Goal: Task Accomplishment & Management: Use online tool/utility

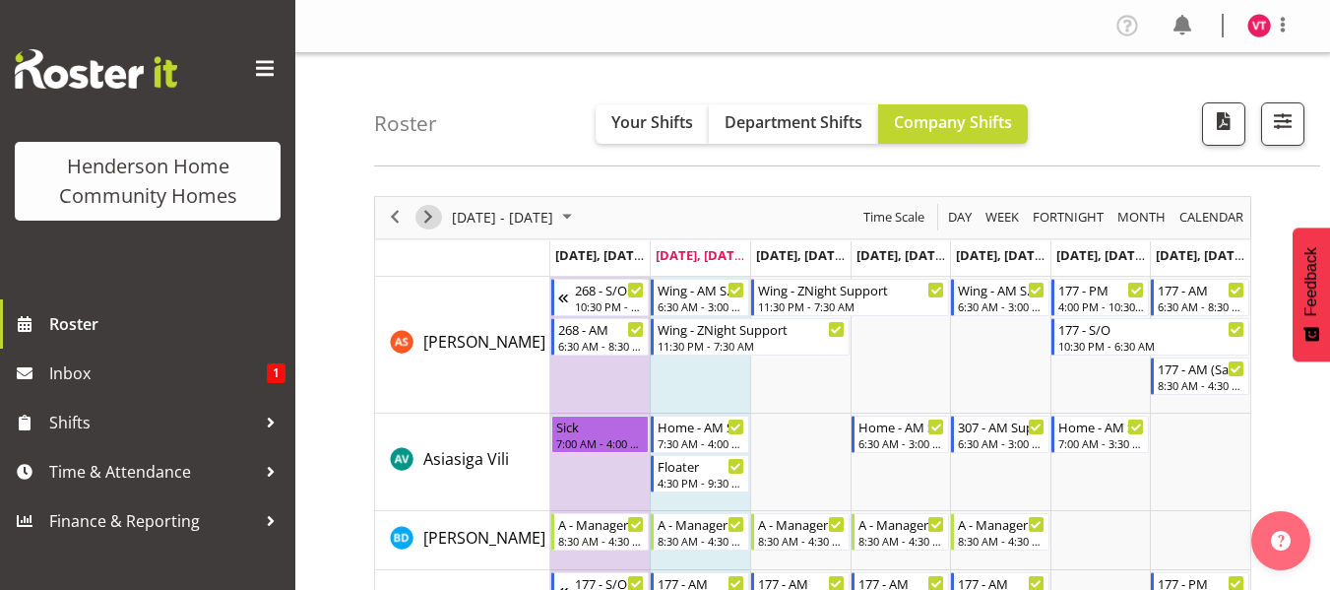
click at [430, 216] on span "Next" at bounding box center [429, 217] width 24 height 25
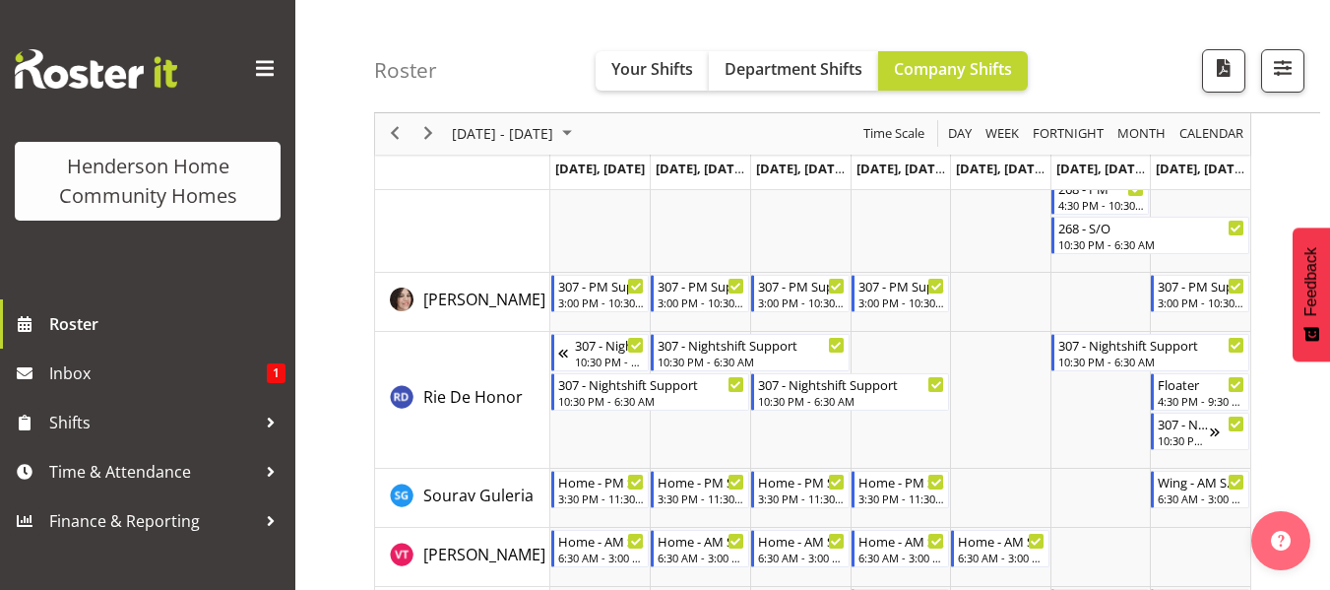
scroll to position [2718, 0]
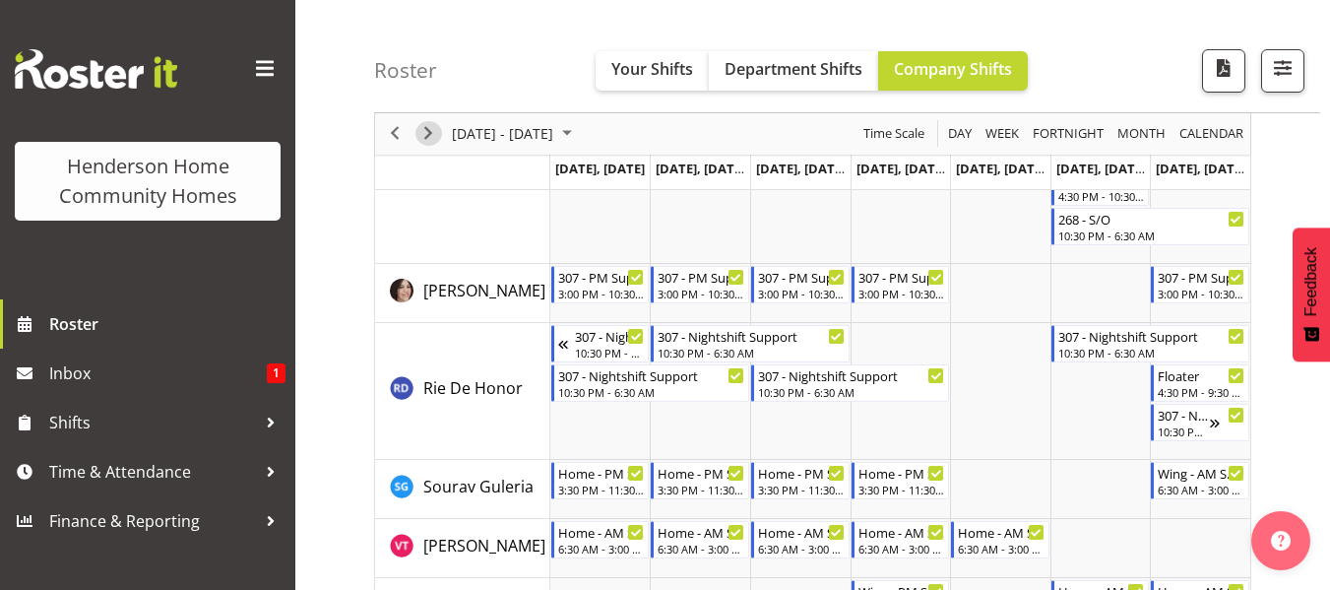
click at [428, 132] on span "Next" at bounding box center [429, 134] width 24 height 25
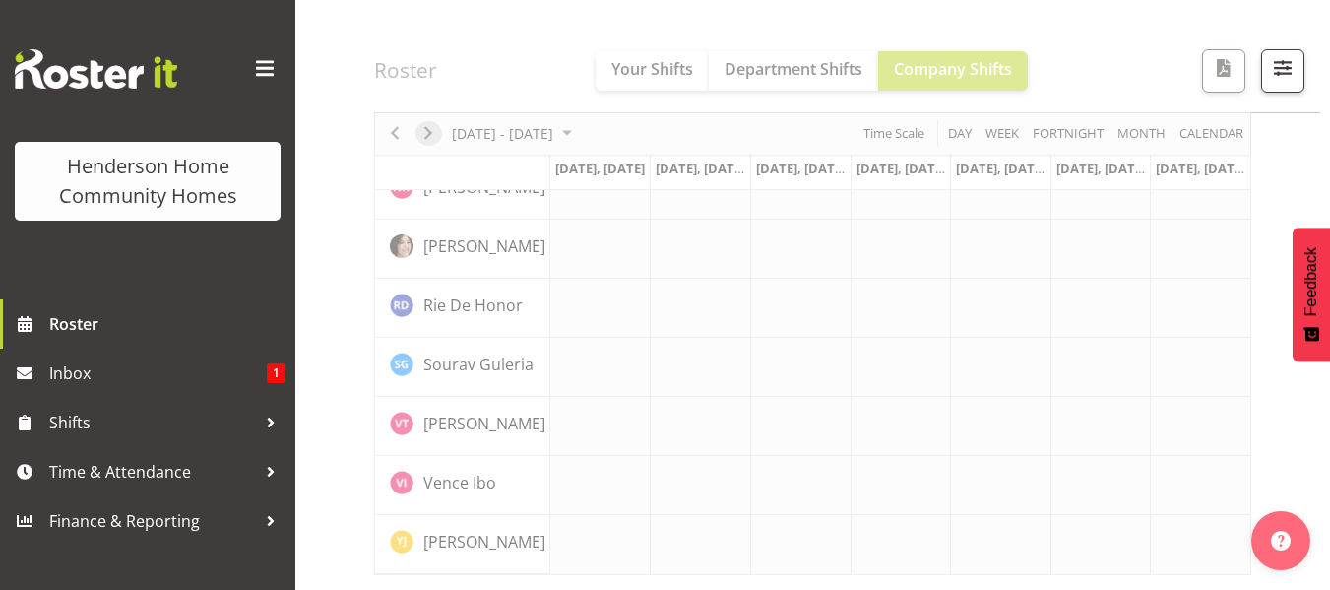
scroll to position [1593, 0]
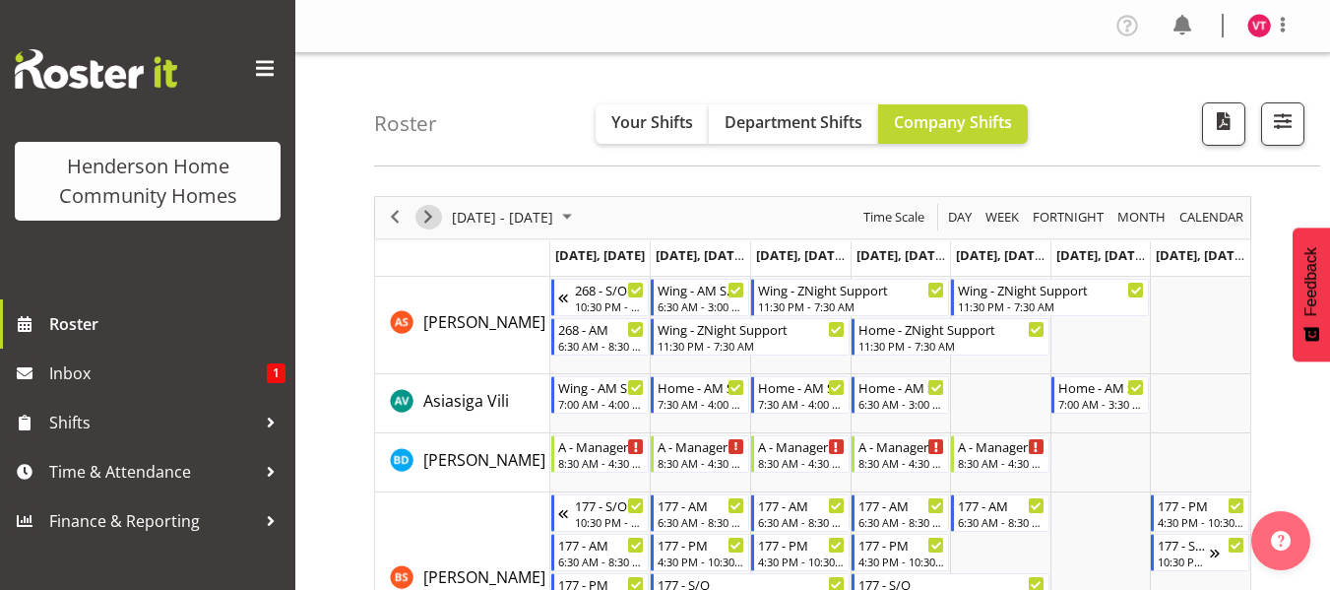
click at [431, 224] on span "Next" at bounding box center [429, 217] width 24 height 25
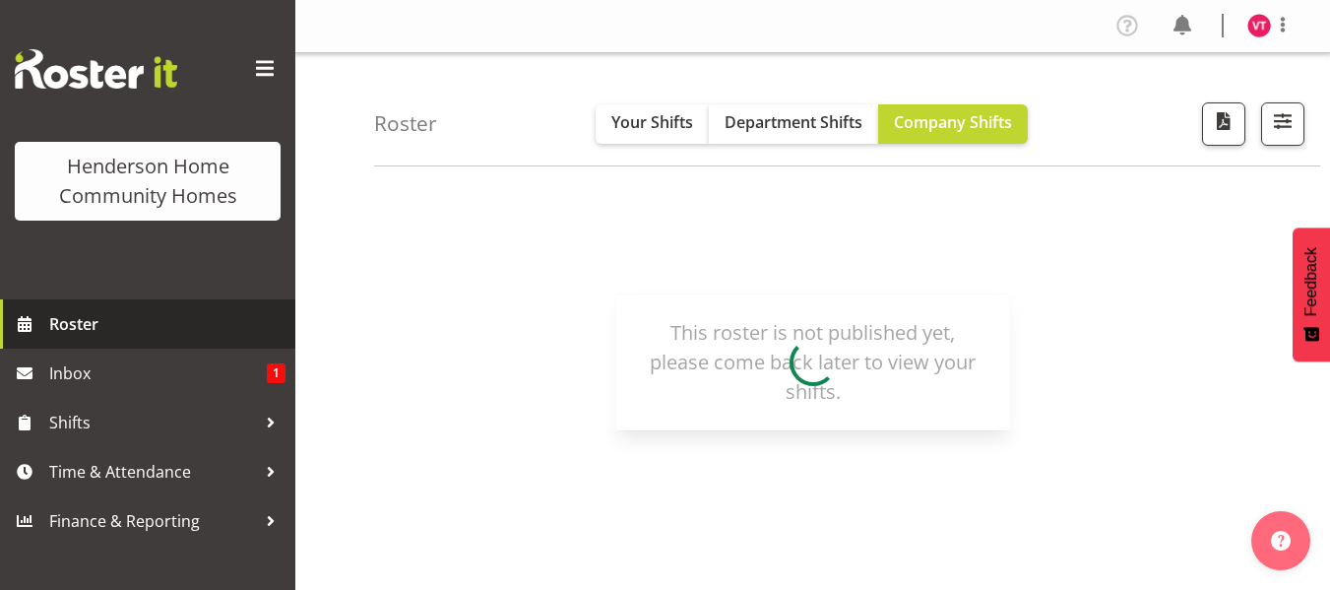
click at [105, 331] on span "Roster" at bounding box center [167, 324] width 236 height 30
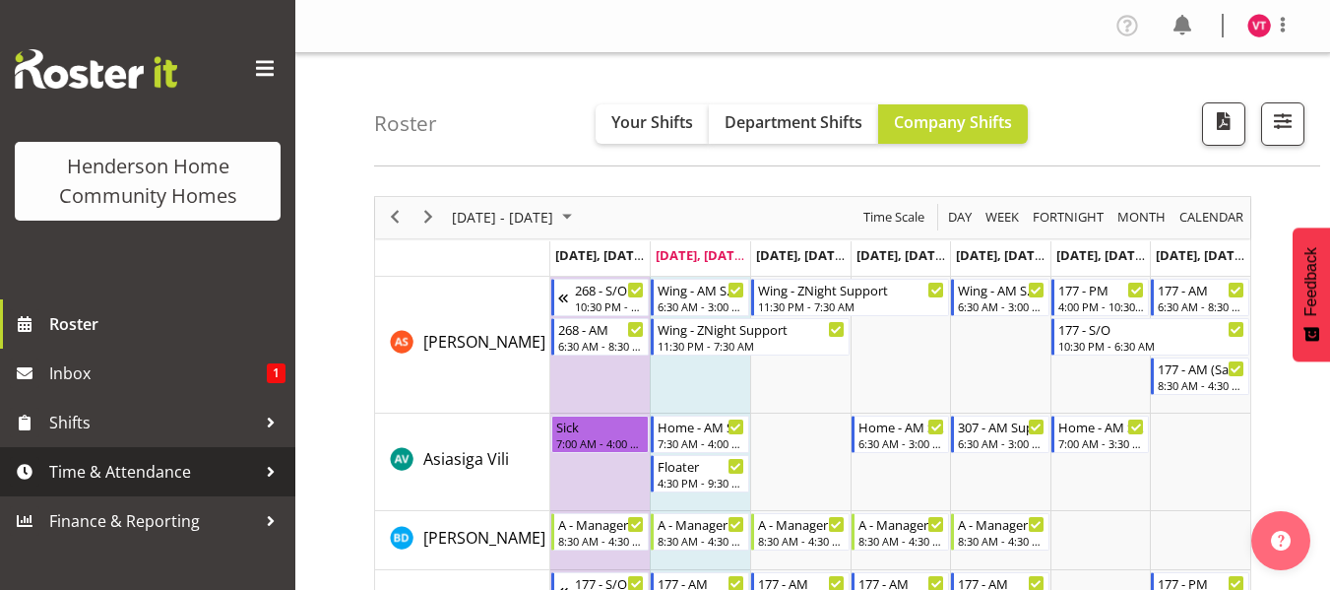
click at [215, 469] on span "Time & Attendance" at bounding box center [152, 472] width 207 height 30
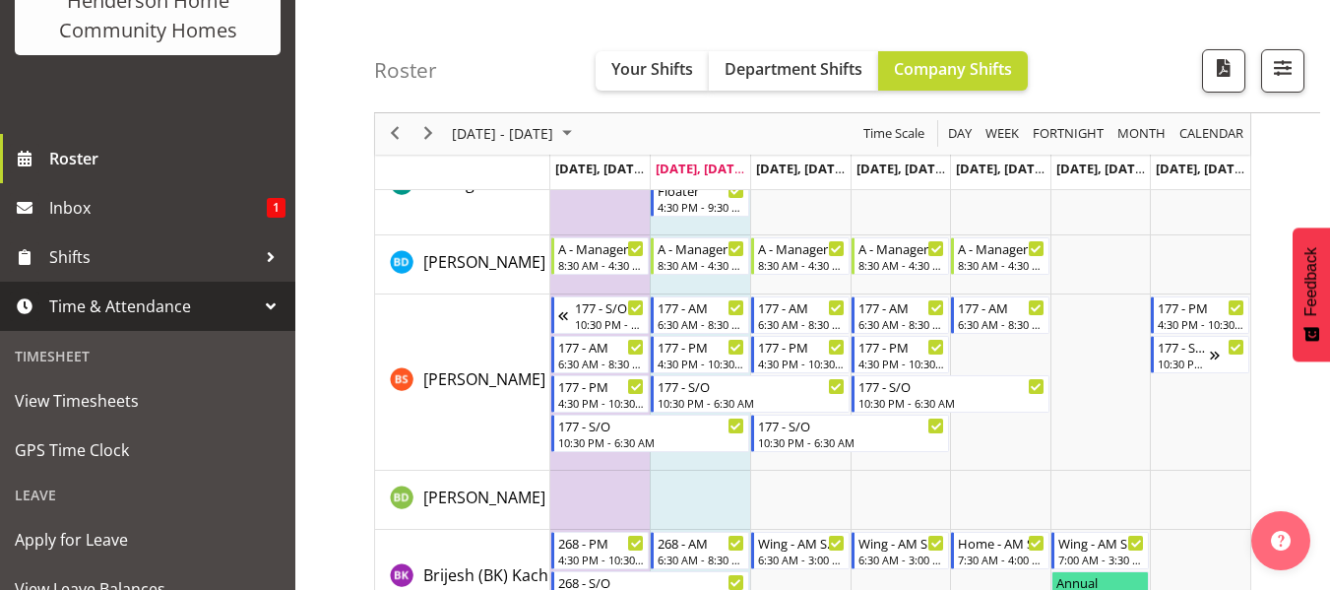
scroll to position [126, 0]
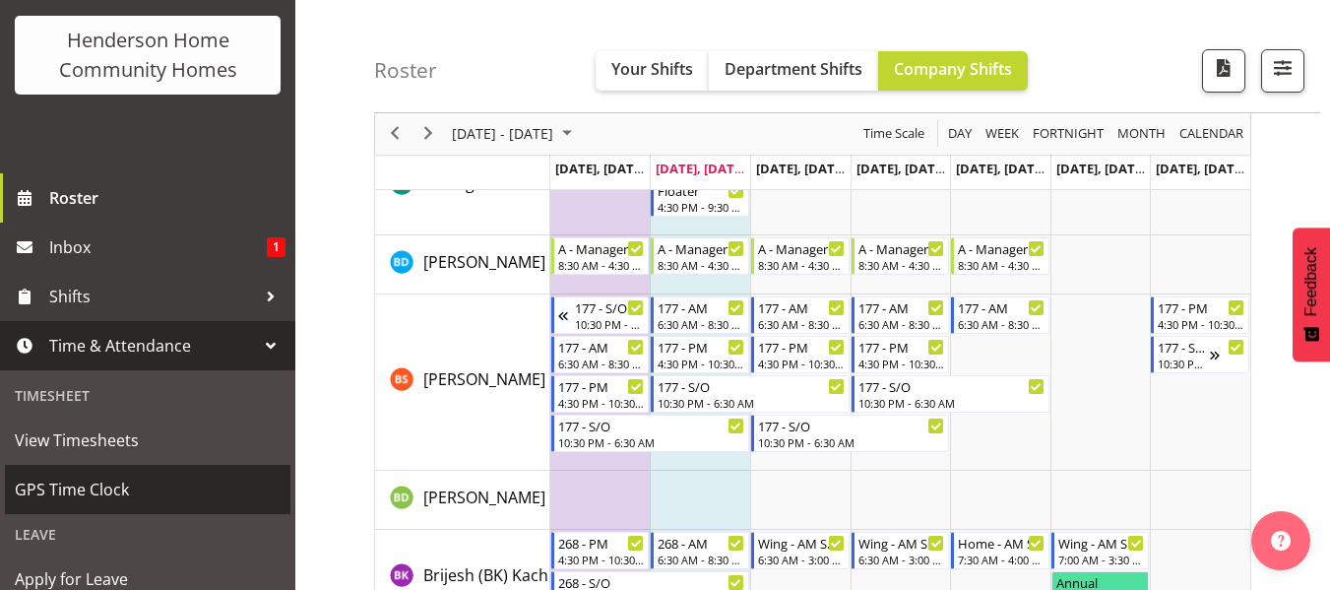
click at [169, 498] on span "GPS Time Clock" at bounding box center [148, 490] width 266 height 30
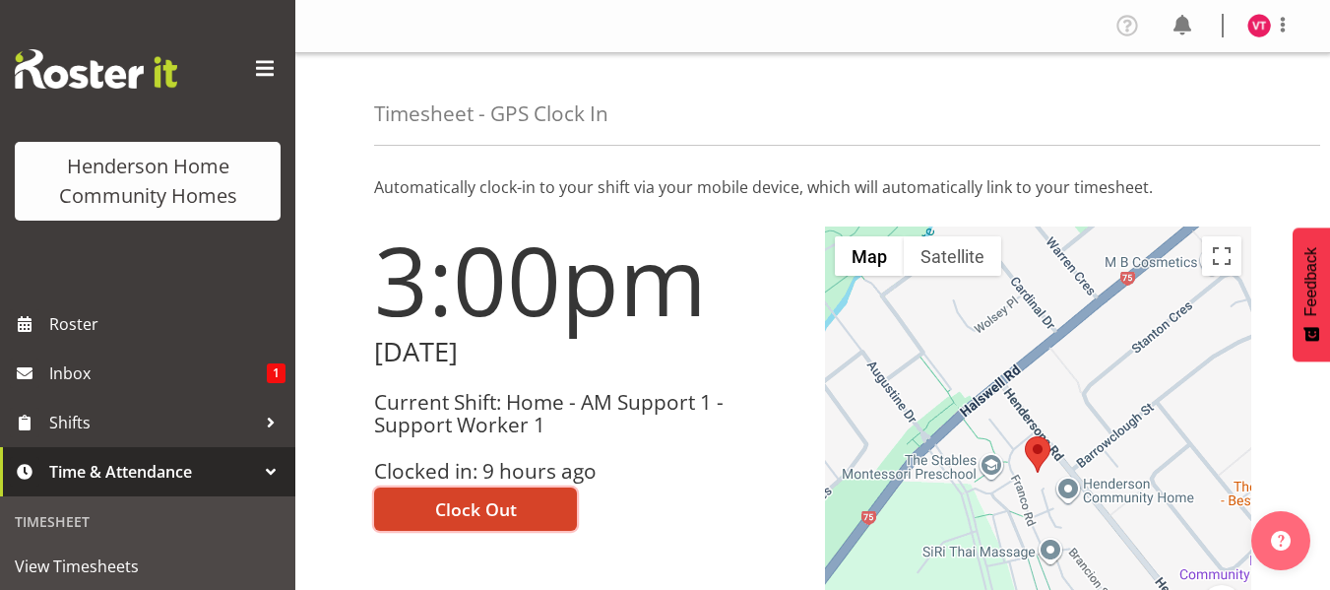
click at [485, 506] on span "Clock Out" at bounding box center [476, 509] width 82 height 26
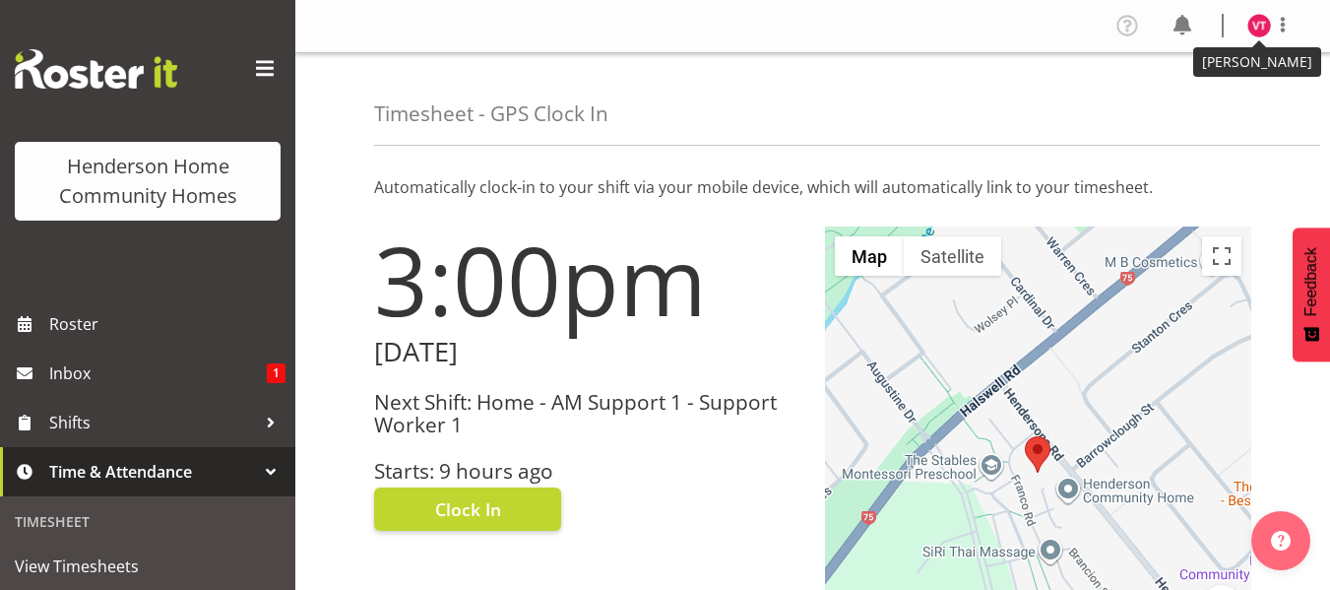
click at [1259, 22] on img at bounding box center [1260, 26] width 24 height 24
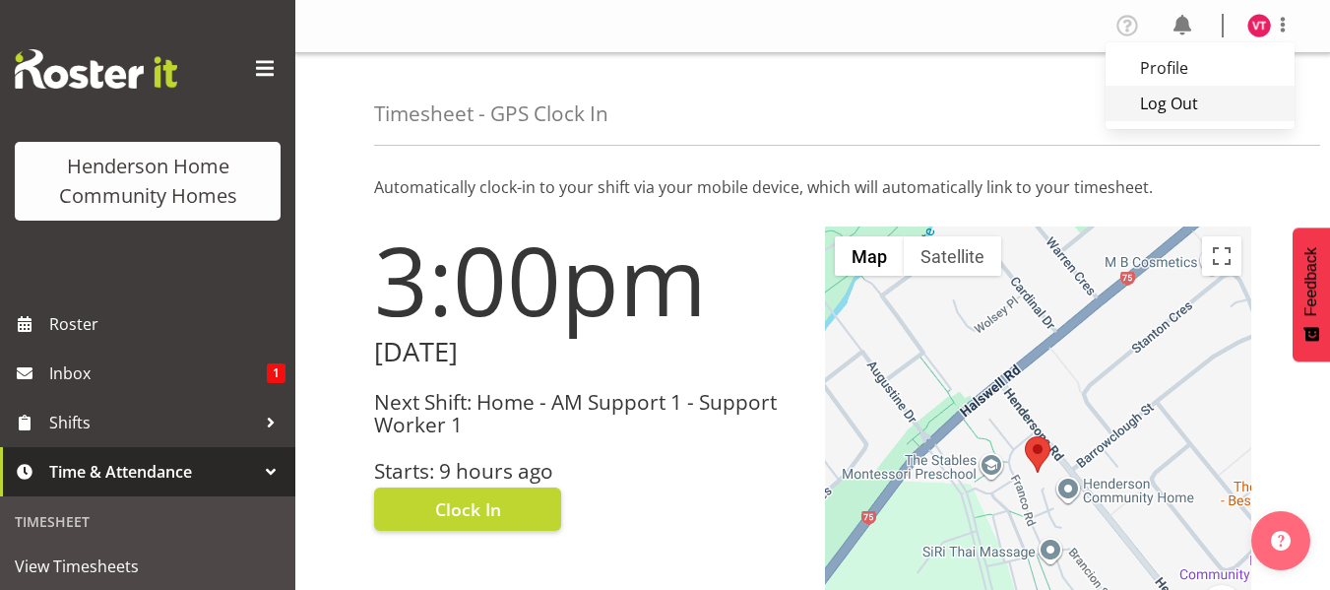
click at [1187, 103] on link "Log Out" at bounding box center [1200, 103] width 189 height 35
